Goal: Task Accomplishment & Management: Manage account settings

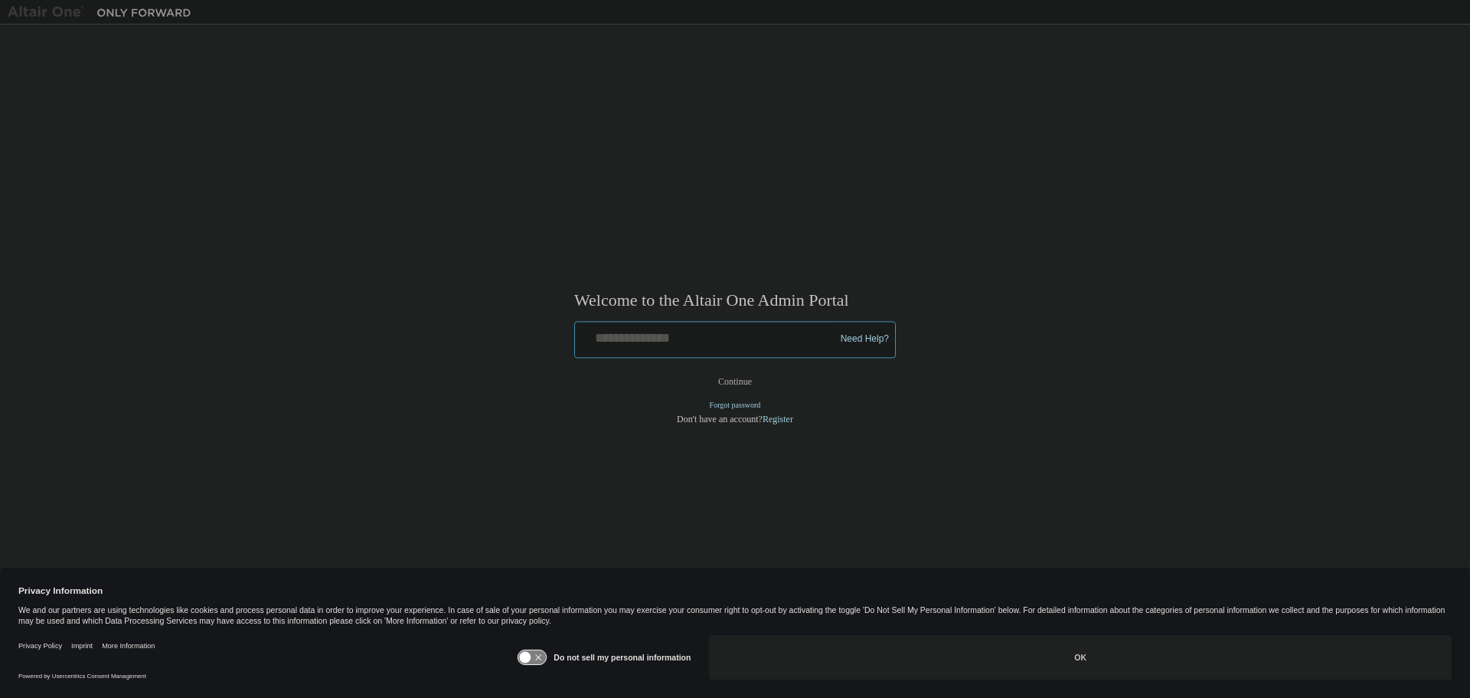
click at [616, 339] on input "text" at bounding box center [707, 336] width 252 height 22
paste input "**********"
type input "**********"
click at [702, 370] on button "Continue" at bounding box center [735, 381] width 66 height 23
click at [751, 381] on button "Continue" at bounding box center [735, 381] width 66 height 23
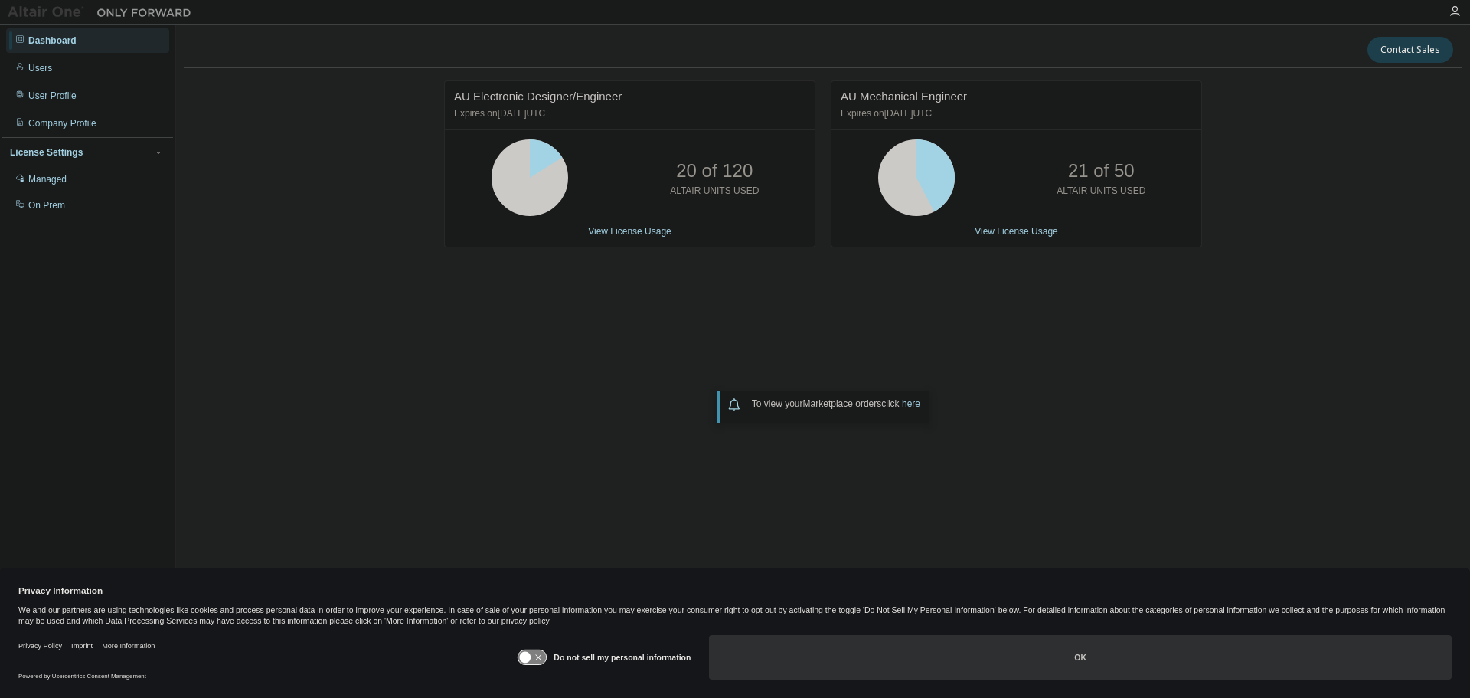
click at [1079, 654] on button "OK" at bounding box center [1080, 657] width 743 height 44
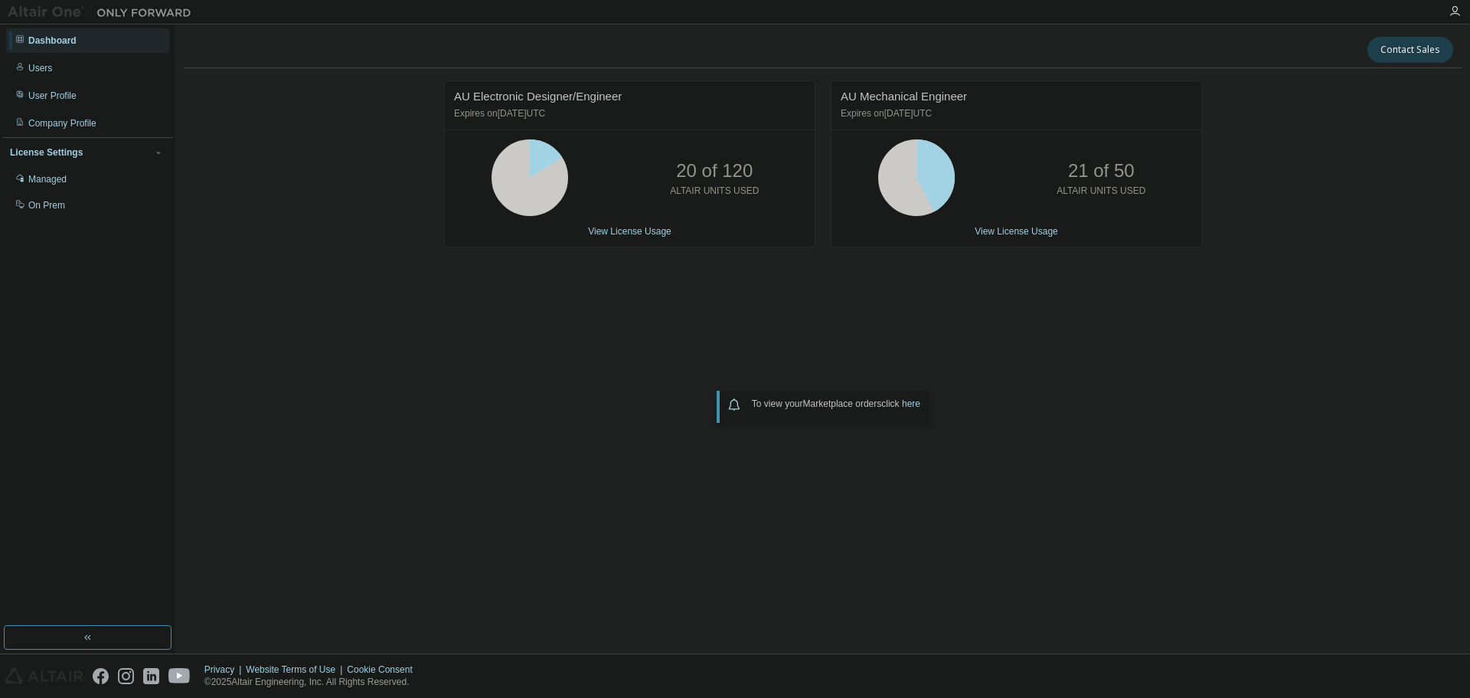
click at [38, 41] on div "Dashboard" at bounding box center [52, 40] width 48 height 12
click at [5, 11] on div at bounding box center [99, 12] width 199 height 24
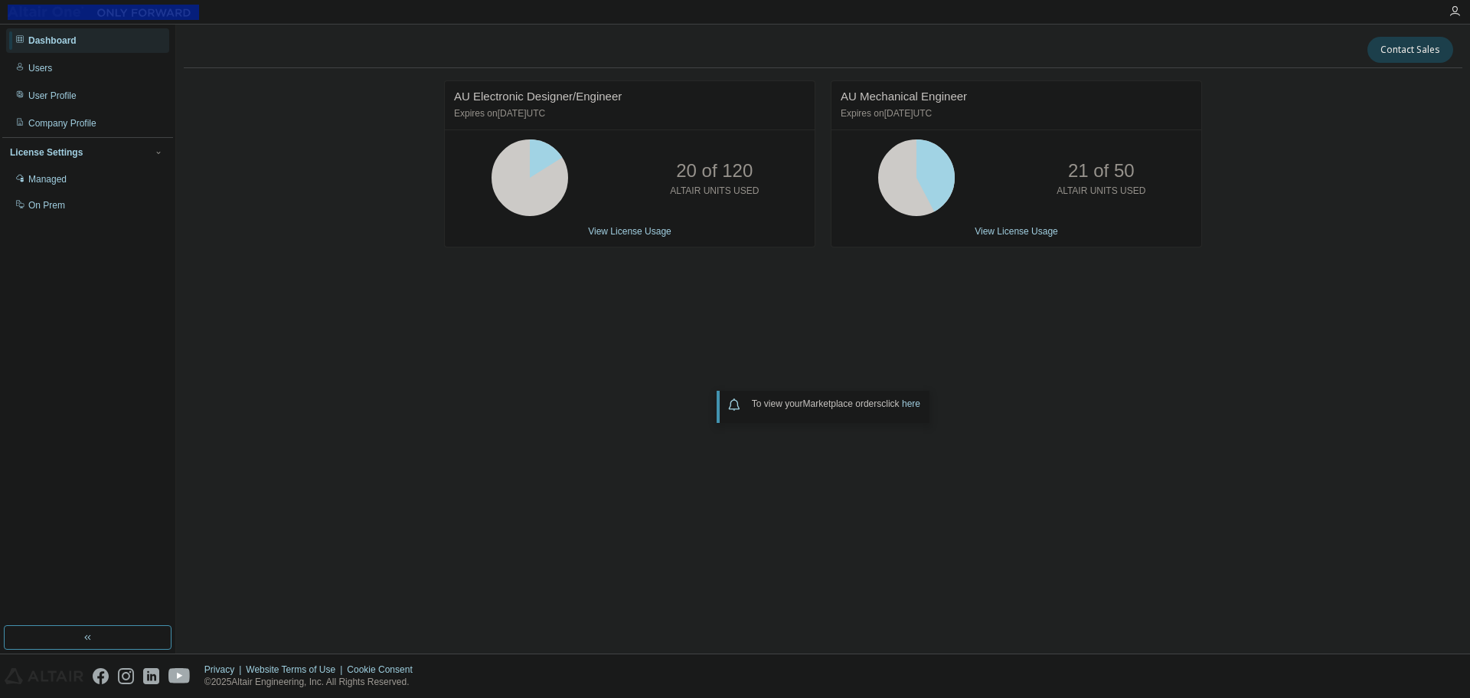
click at [248, 24] on div at bounding box center [735, 12] width 1470 height 25
click at [247, 16] on div at bounding box center [819, 12] width 1241 height 24
click at [11, 15] on img at bounding box center [103, 12] width 191 height 15
click at [12, 14] on img at bounding box center [103, 12] width 191 height 15
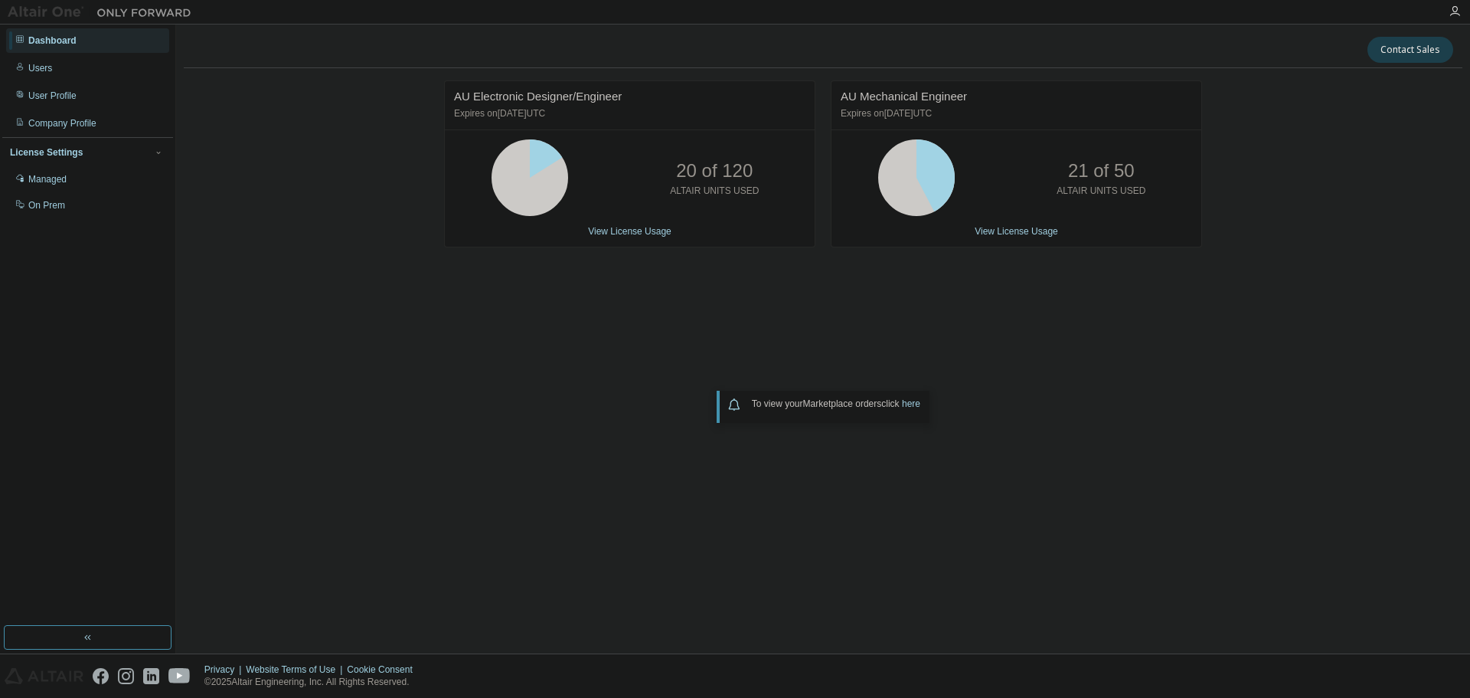
click at [13, 14] on img at bounding box center [103, 12] width 191 height 15
click at [33, 9] on img at bounding box center [103, 12] width 191 height 15
click at [24, 10] on img at bounding box center [103, 12] width 191 height 15
click at [11, 12] on img at bounding box center [103, 12] width 191 height 15
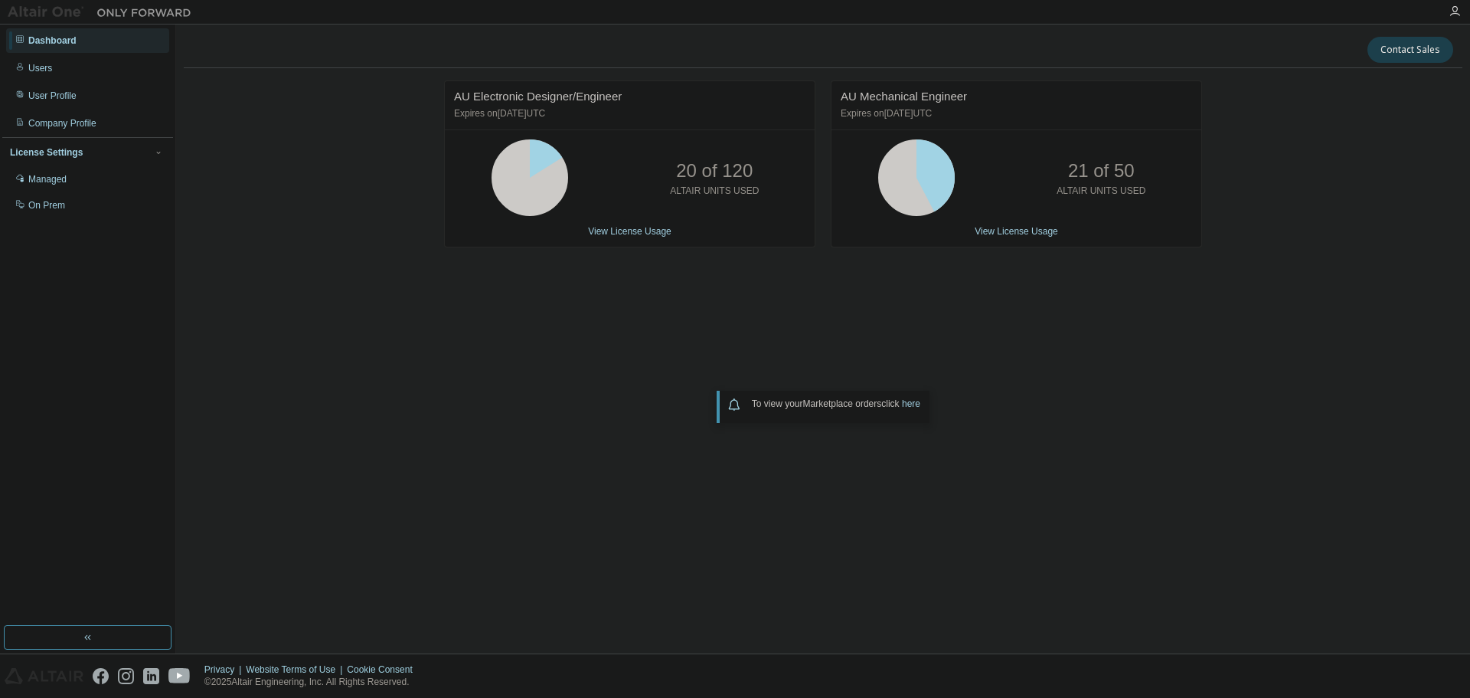
click at [11, 12] on img at bounding box center [103, 12] width 191 height 15
click at [616, 231] on link "View License Usage" at bounding box center [629, 231] width 83 height 11
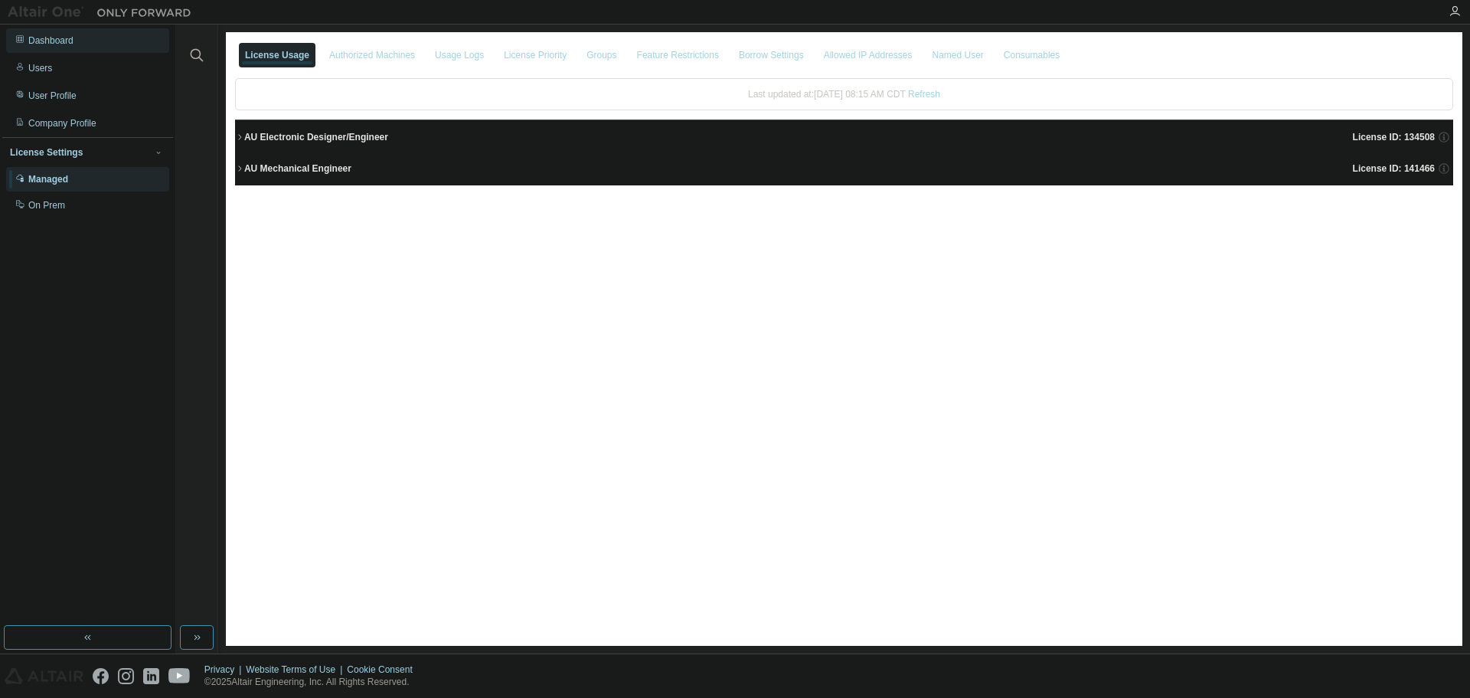
click at [38, 44] on div "Dashboard" at bounding box center [50, 40] width 45 height 12
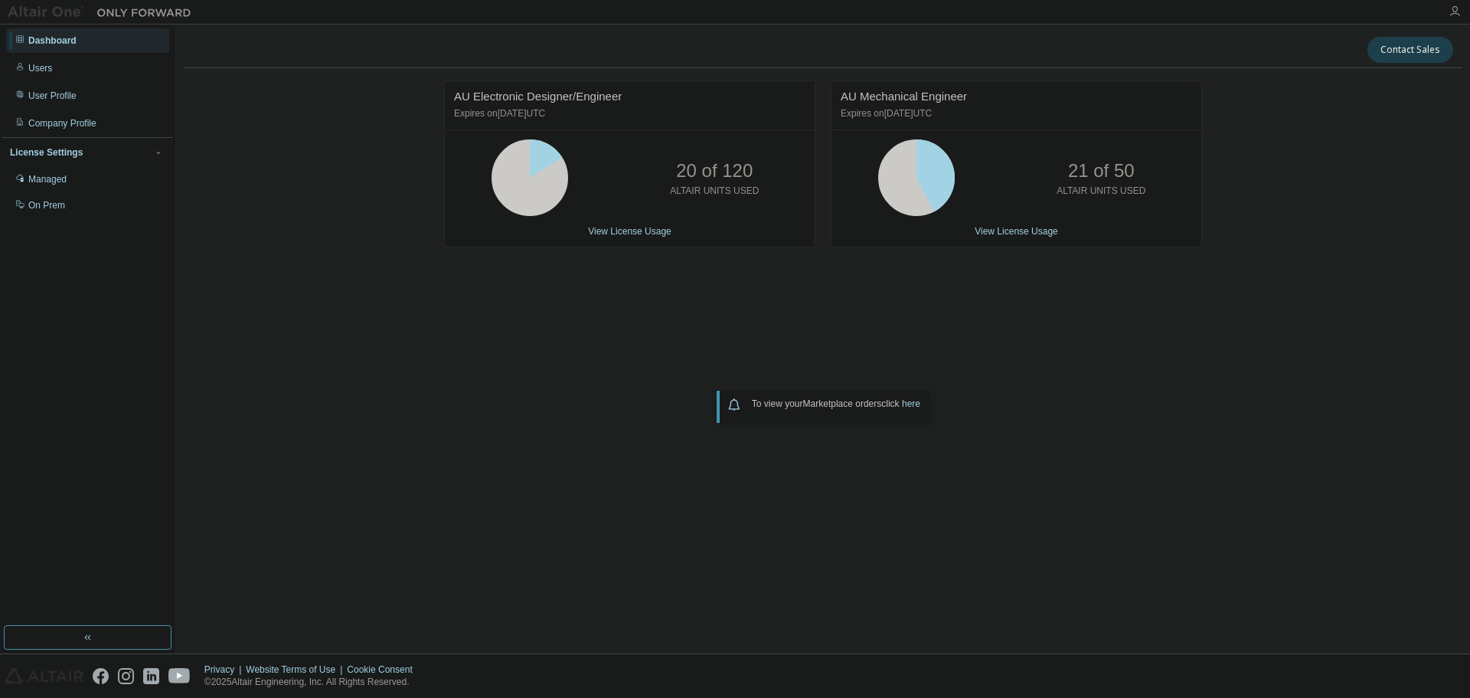
click at [1455, 6] on icon "button" at bounding box center [1455, 11] width 12 height 12
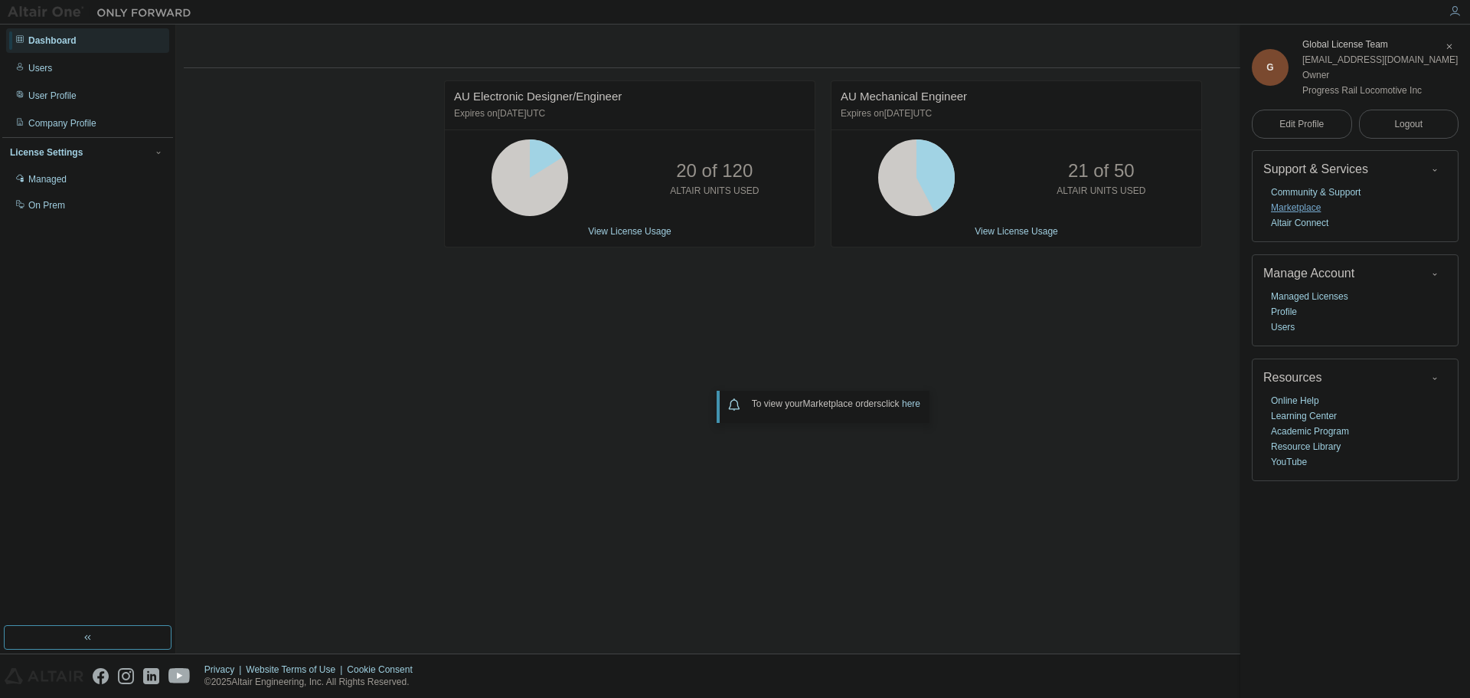
click at [1296, 208] on link "Marketplace" at bounding box center [1296, 207] width 50 height 15
